Goal: Obtain resource: Download file/media

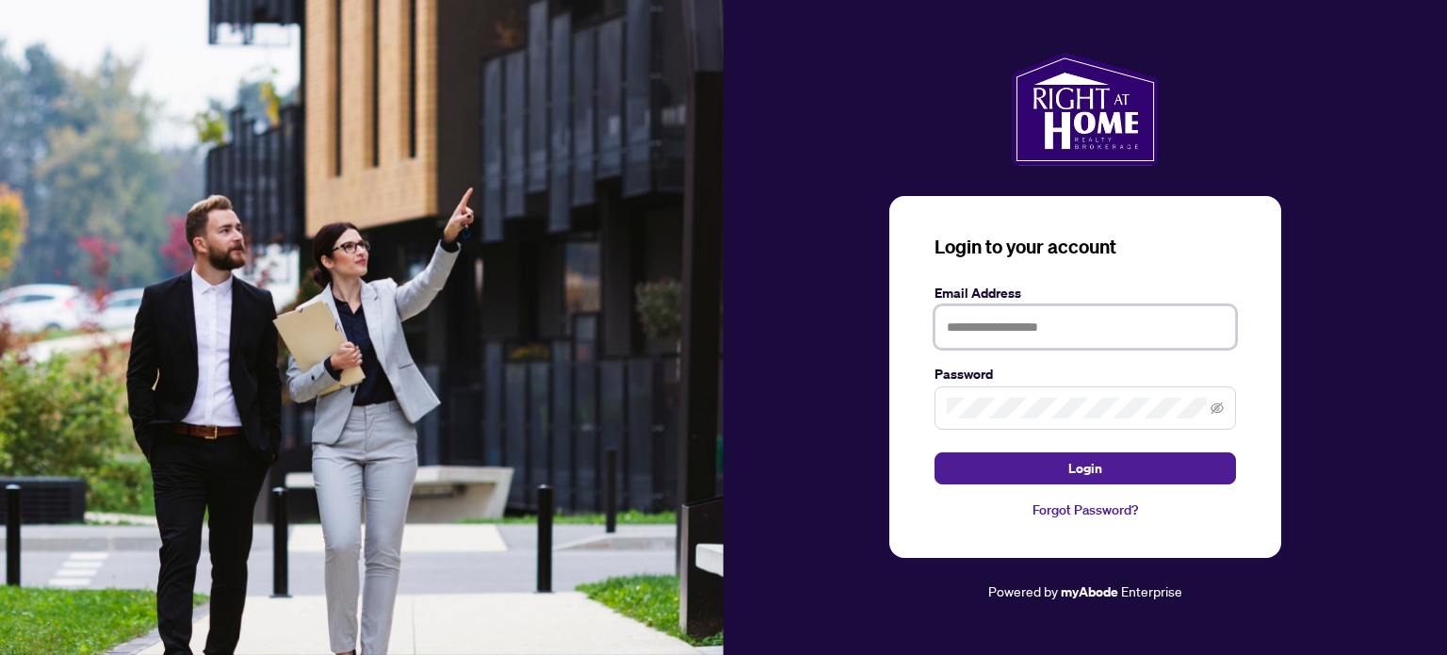
click at [1036, 329] on input "text" at bounding box center [1086, 326] width 302 height 43
type input "**********"
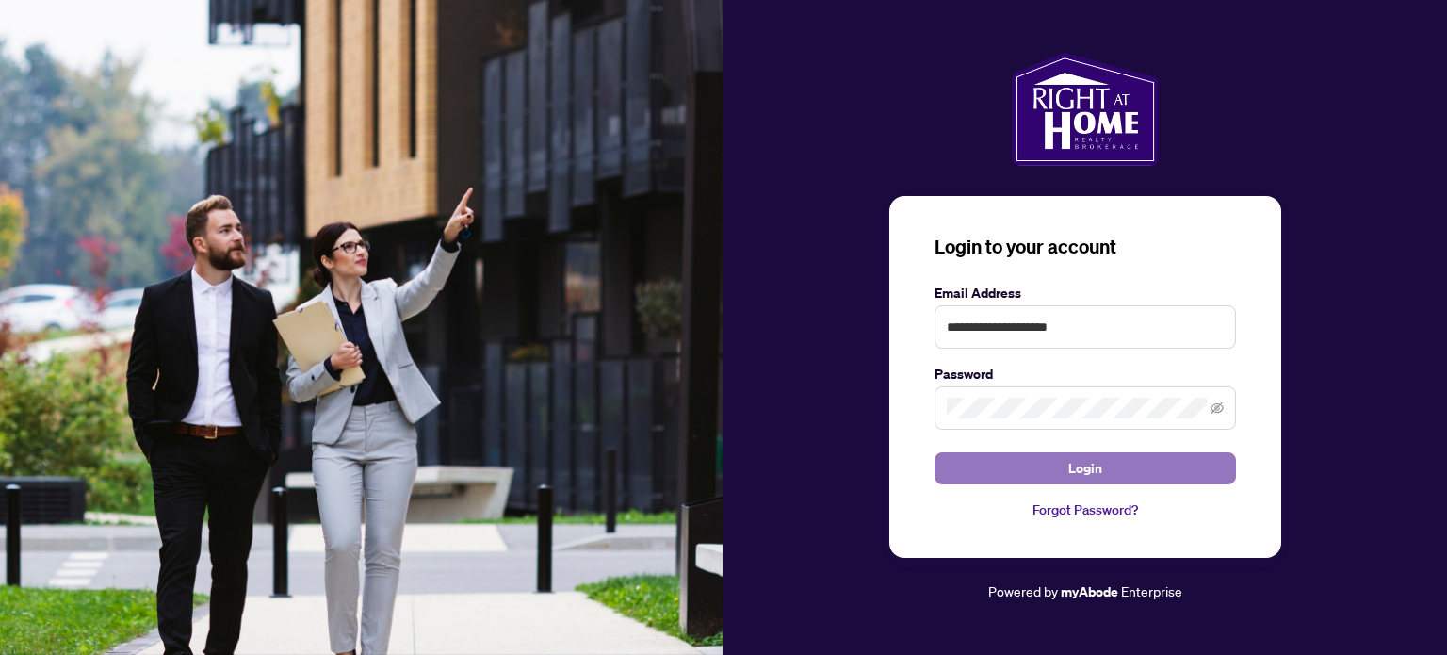
drag, startPoint x: 1116, startPoint y: 483, endPoint x: 1116, endPoint y: 471, distance: 12.3
click at [1116, 471] on button "Login" at bounding box center [1086, 468] width 302 height 32
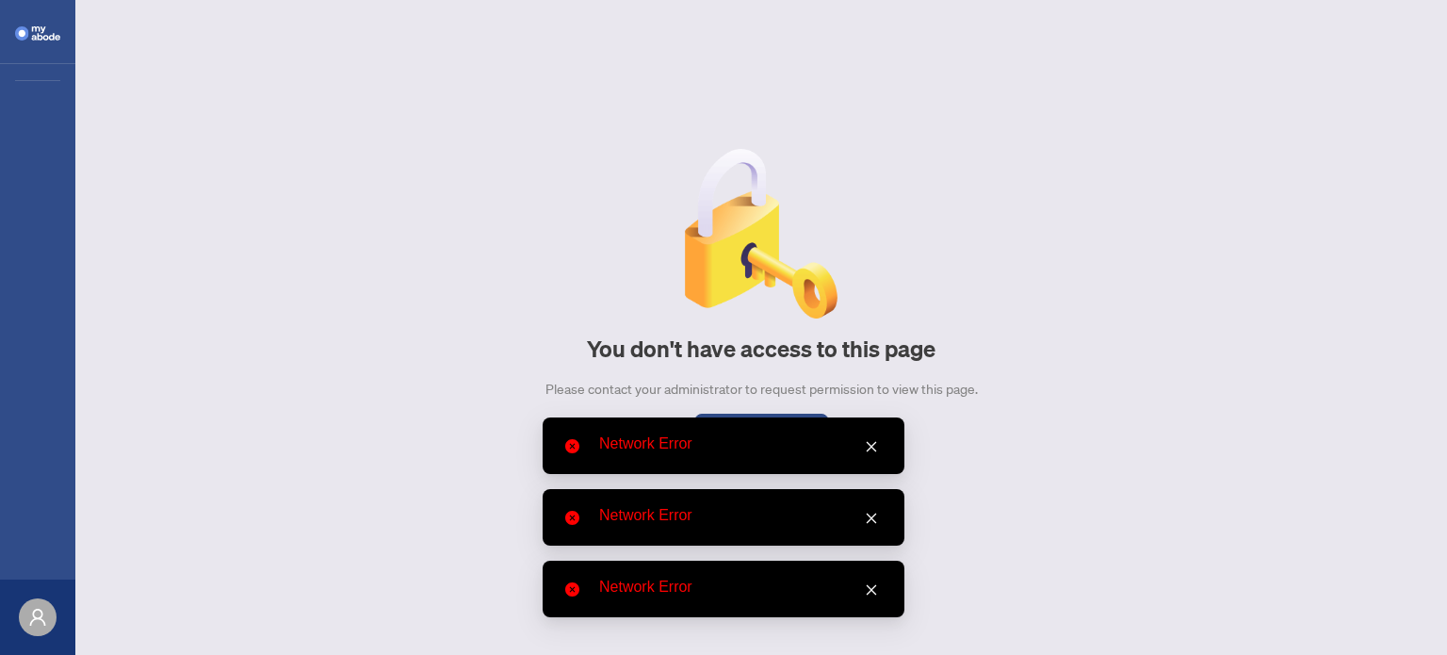
click at [872, 444] on icon "close" at bounding box center [871, 446] width 13 height 13
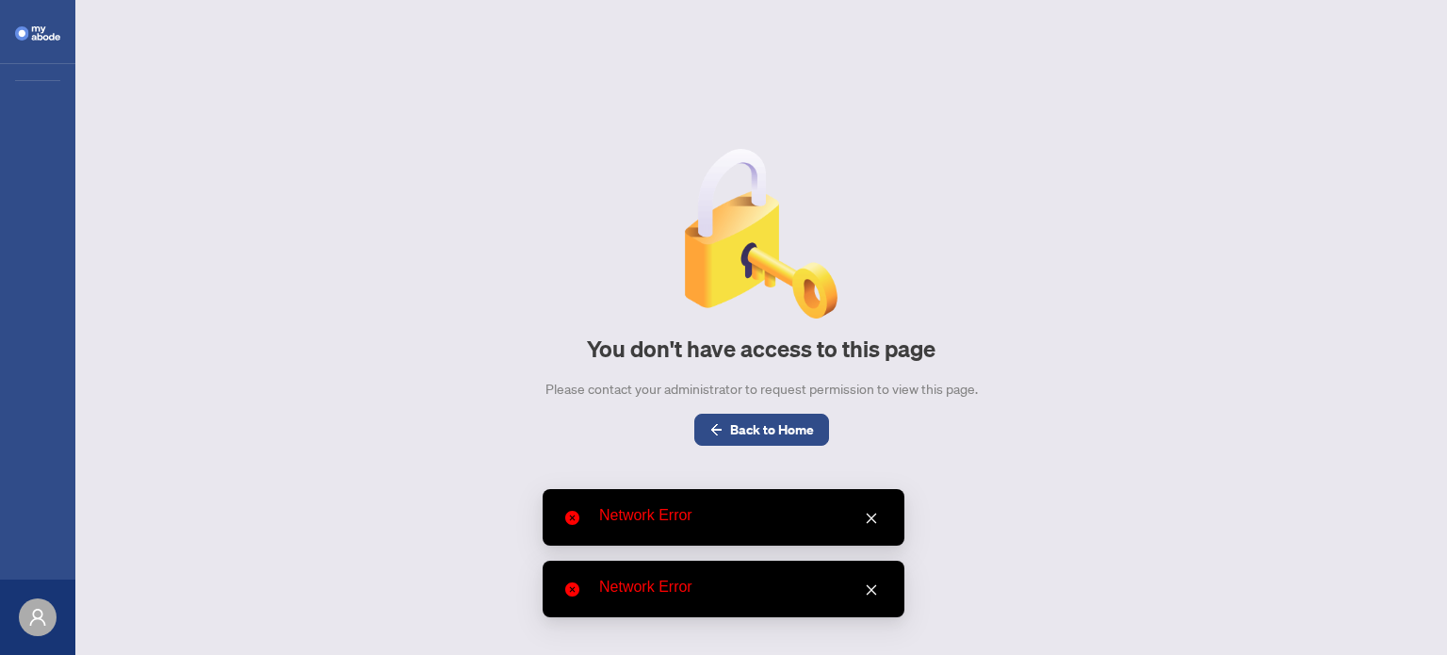
click at [877, 512] on icon "close" at bounding box center [871, 518] width 13 height 13
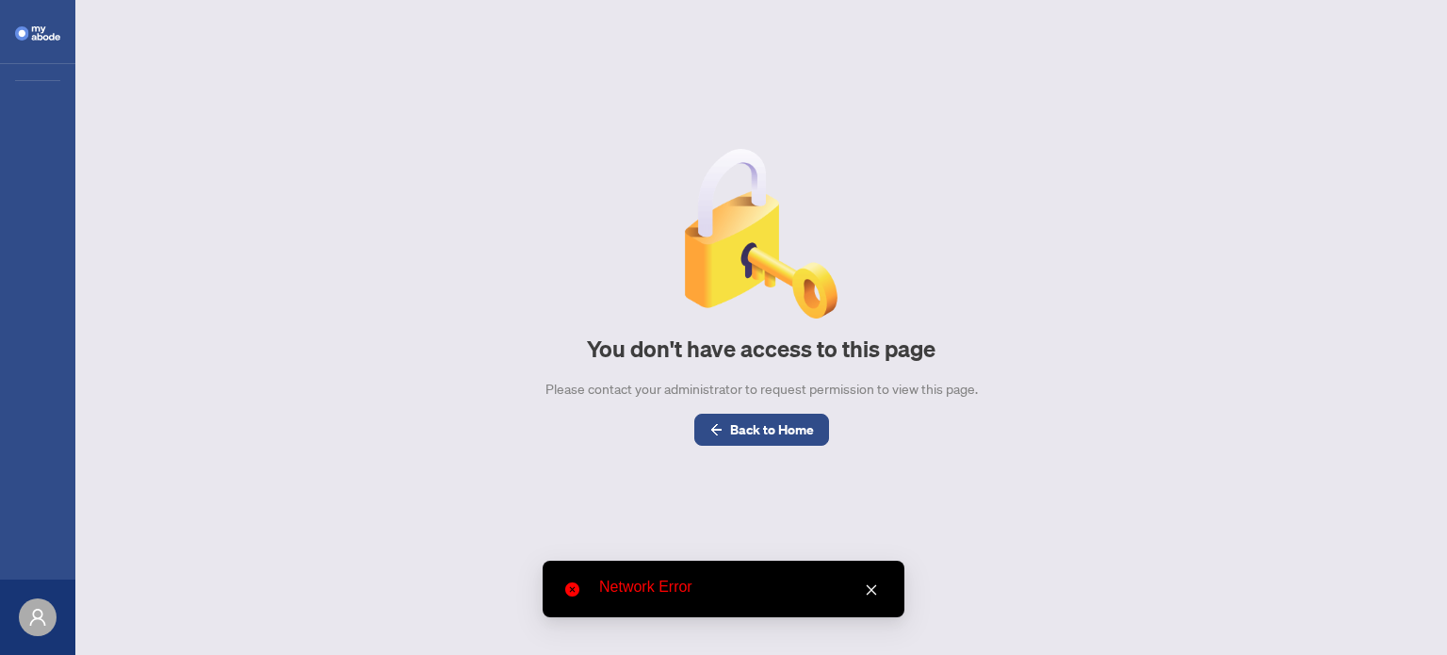
click at [872, 587] on icon "close" at bounding box center [871, 589] width 13 height 13
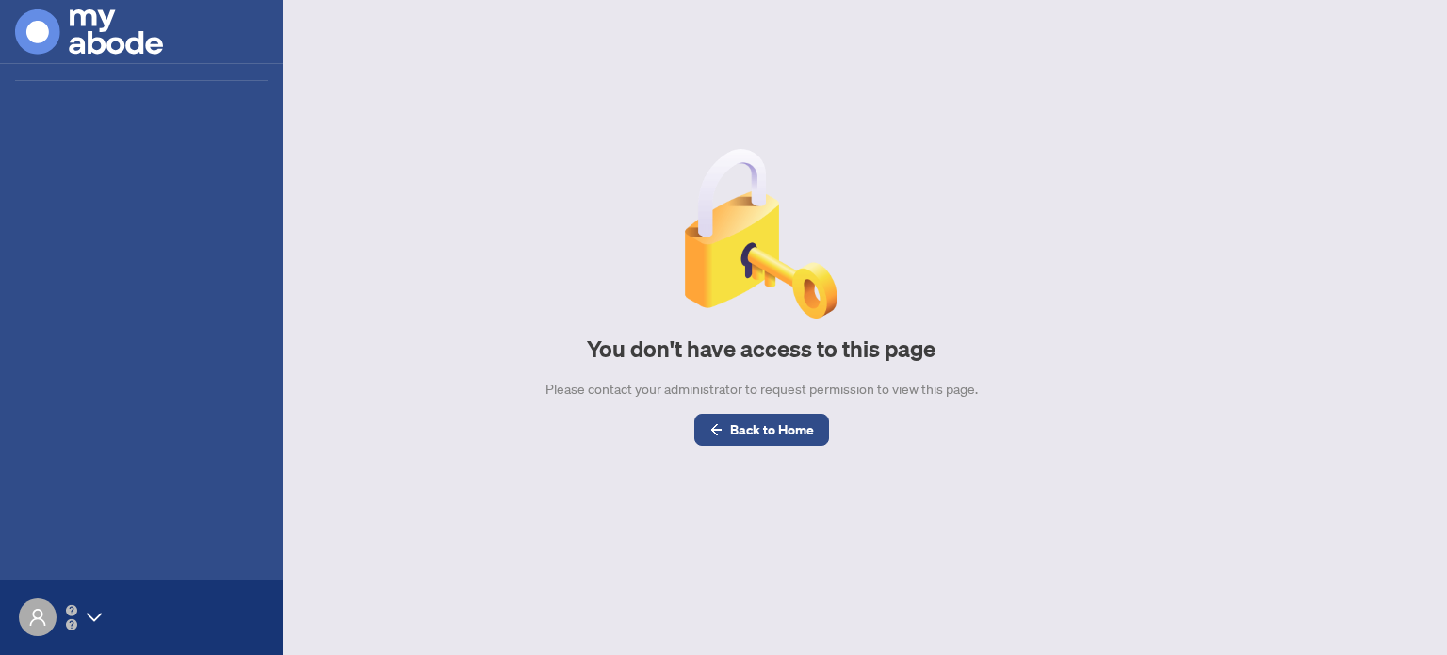
click at [104, 32] on img at bounding box center [89, 31] width 148 height 45
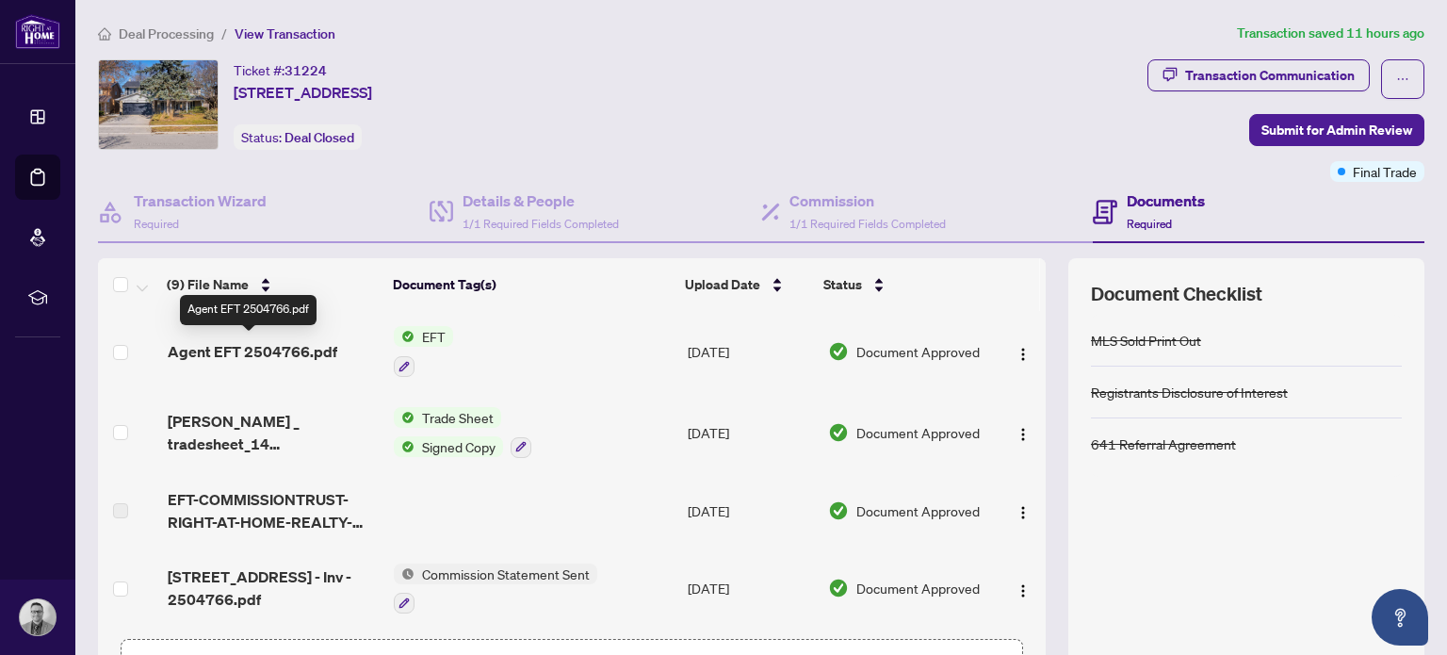
click at [274, 351] on span "Agent EFT 2504766.pdf" at bounding box center [253, 351] width 170 height 23
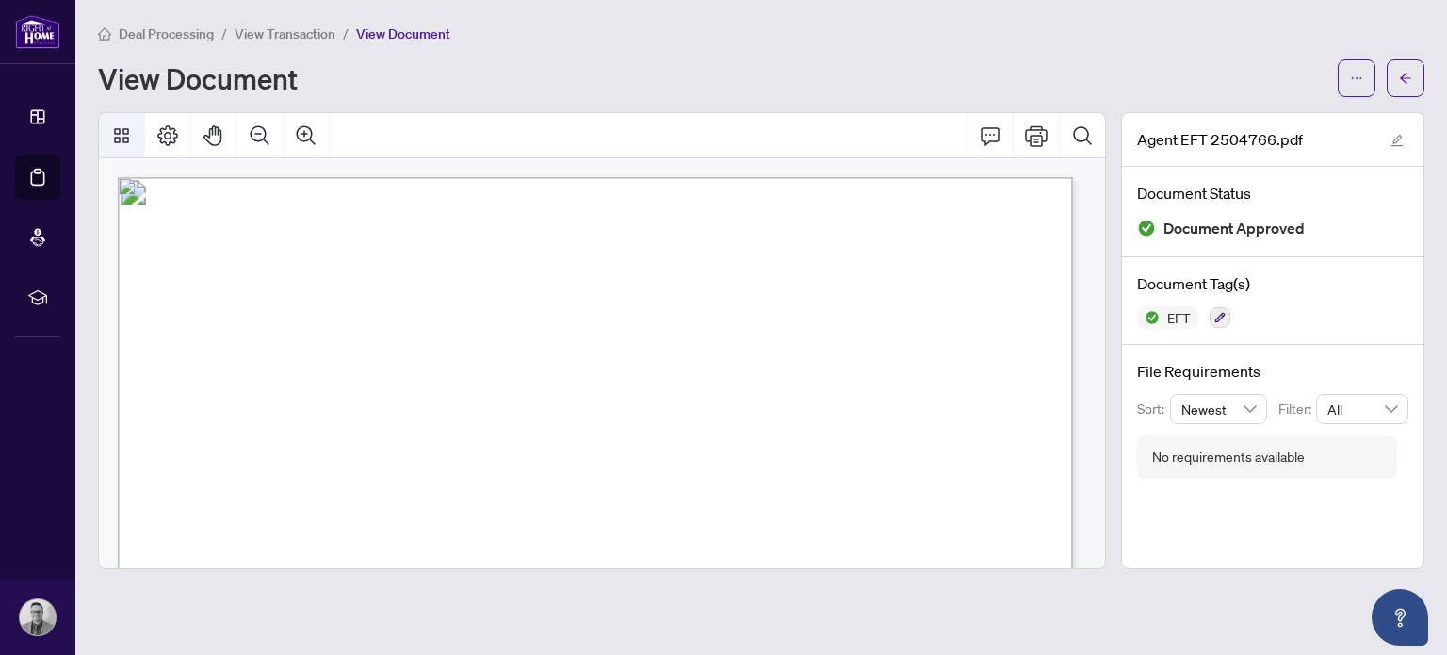
click at [130, 128] on icon "Thumbnails" at bounding box center [121, 135] width 23 height 23
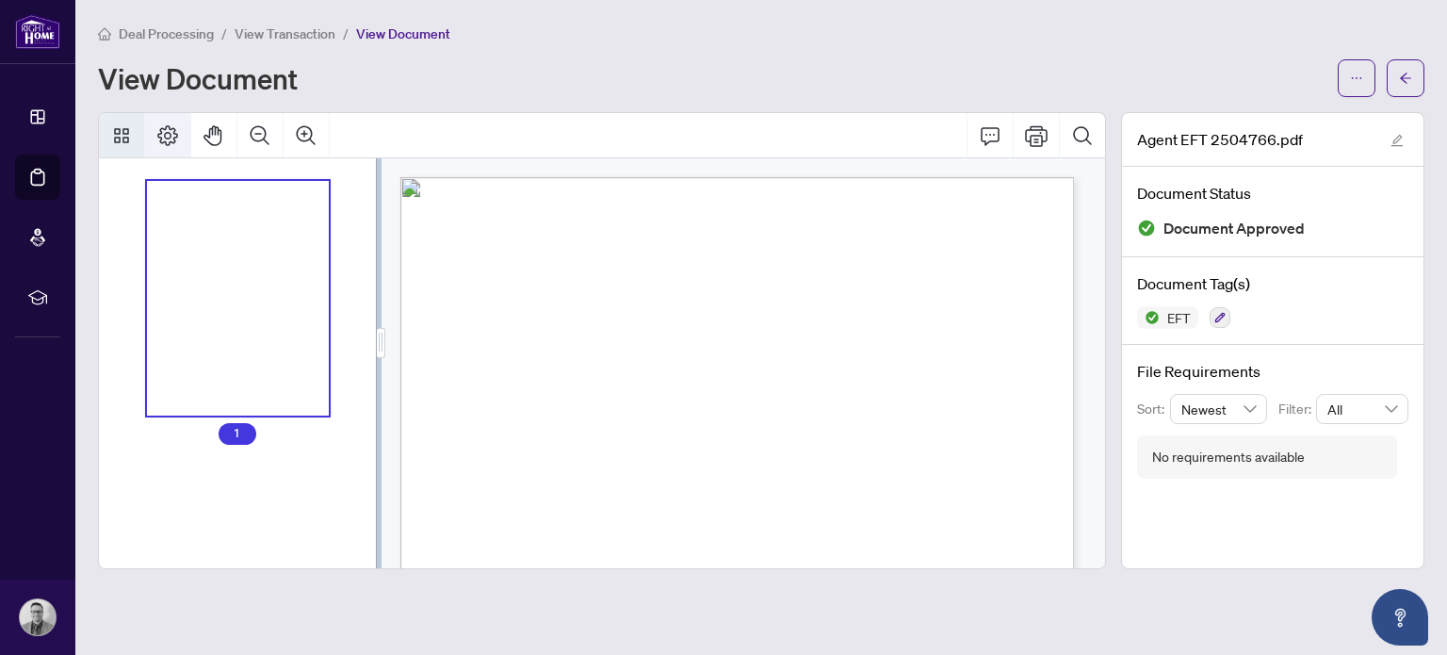
click at [151, 137] on button "Page Layout" at bounding box center [167, 135] width 45 height 45
click at [1038, 142] on icon "Print" at bounding box center [1036, 135] width 23 height 23
